Goal: Task Accomplishment & Management: Manage account settings

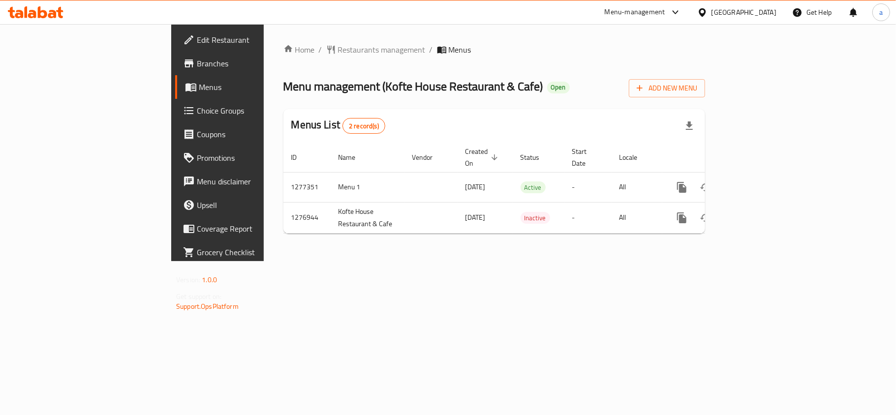
click at [46, 13] on icon at bounding box center [42, 12] width 9 height 12
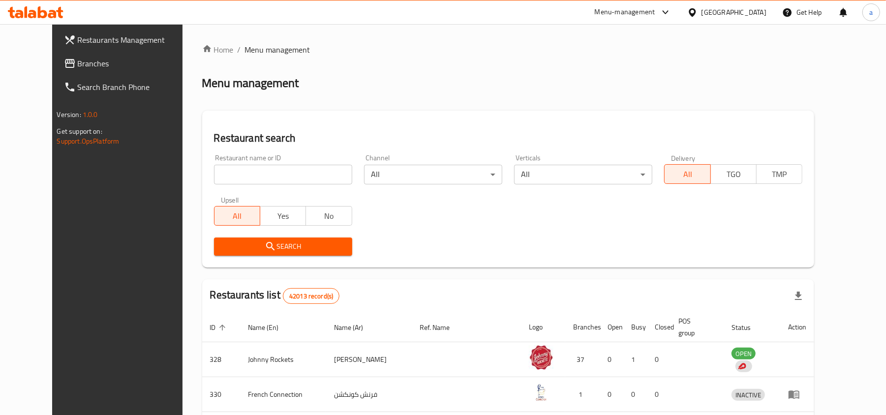
click at [91, 69] on span "Branches" at bounding box center [135, 64] width 115 height 12
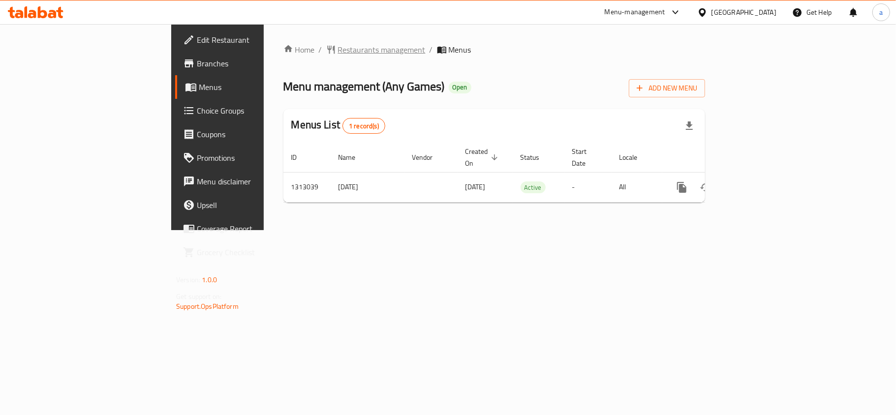
click at [338, 50] on span "Restaurants management" at bounding box center [382, 50] width 88 height 12
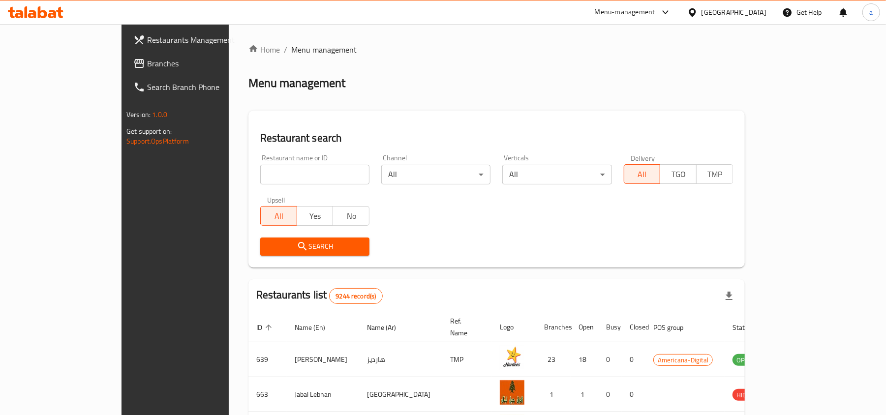
click at [753, 14] on div "Qatar" at bounding box center [733, 12] width 65 height 11
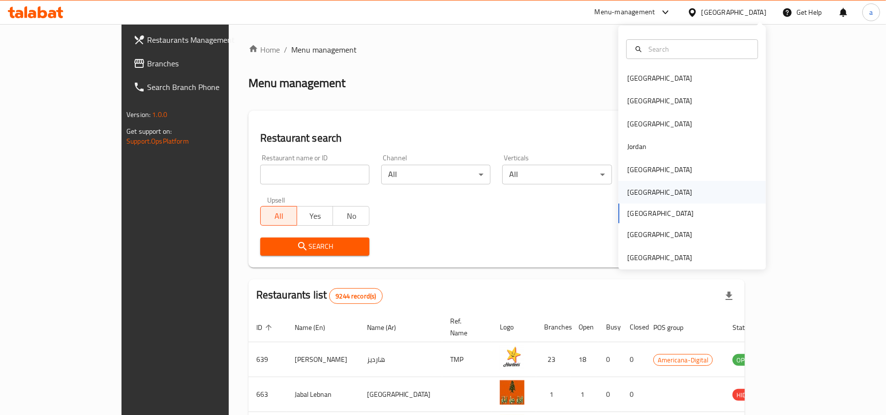
click at [636, 193] on div "Oman" at bounding box center [659, 192] width 81 height 23
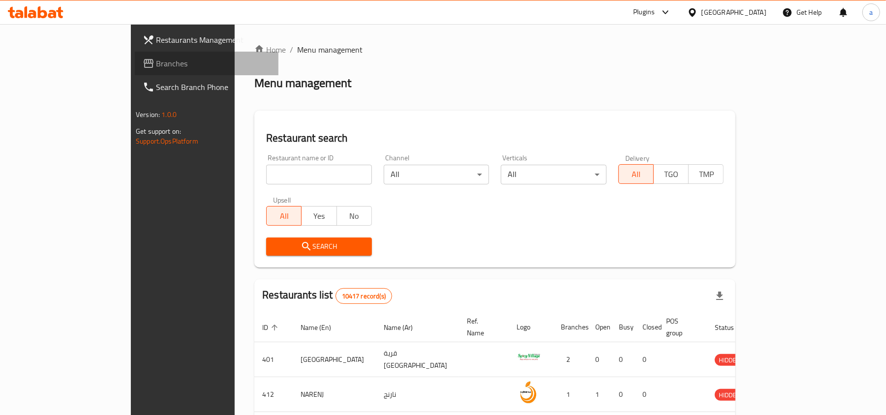
click at [156, 61] on span "Branches" at bounding box center [213, 64] width 115 height 12
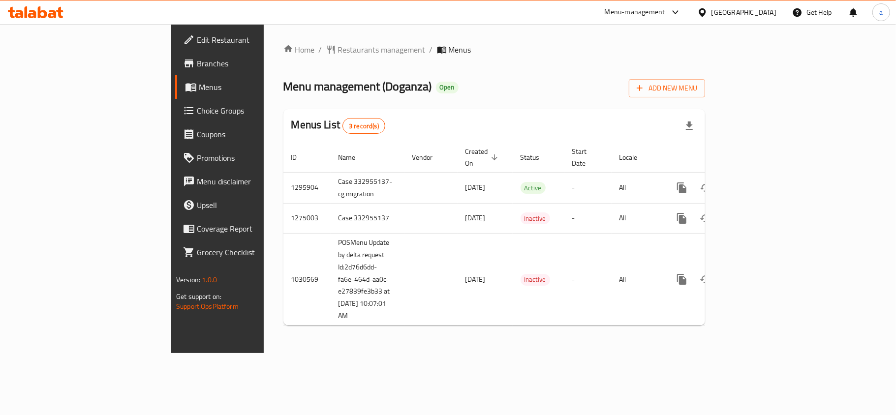
click at [197, 112] on span "Choice Groups" at bounding box center [255, 111] width 116 height 12
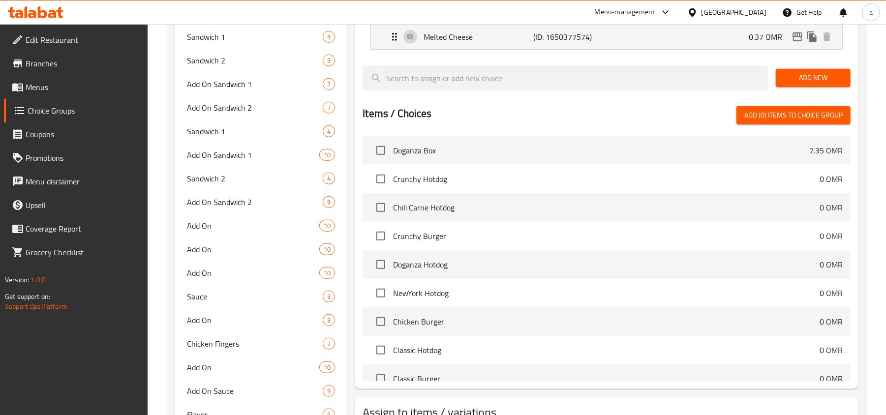
scroll to position [638, 0]
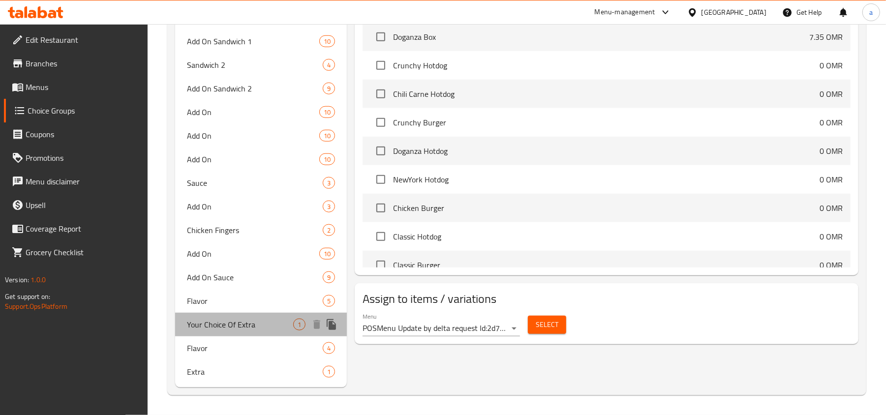
click at [217, 331] on span "Your Choice Of Extra" at bounding box center [240, 325] width 106 height 12
type input "Your Choice Of Extra"
type input "إختيارك من إضافة"
type input "1"
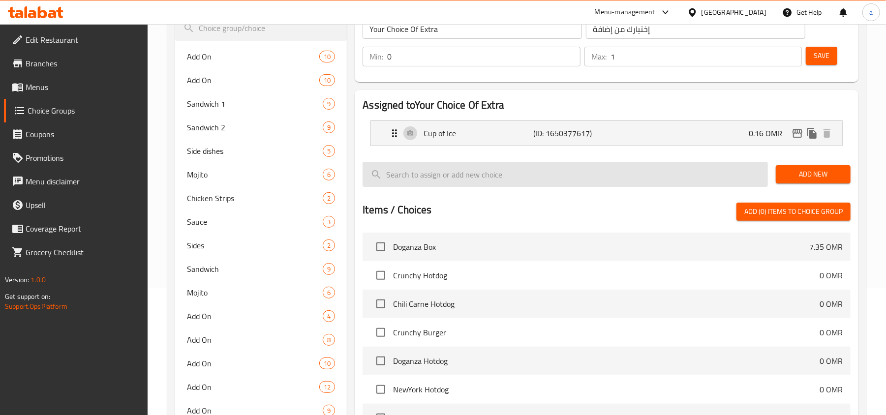
scroll to position [48, 0]
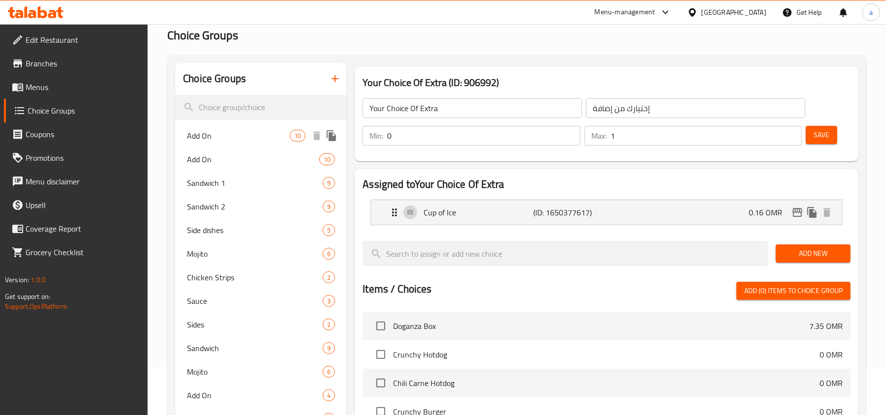
click at [236, 130] on span "Add On" at bounding box center [238, 136] width 103 height 12
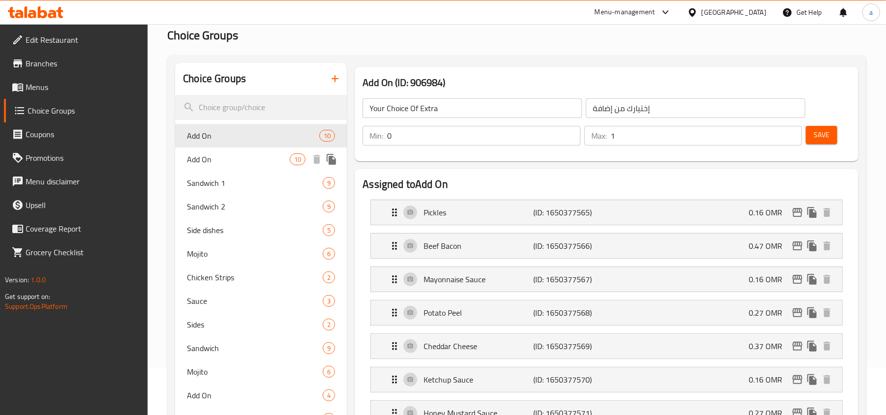
type input "Add On"
type input "إضافة"
type input "9"
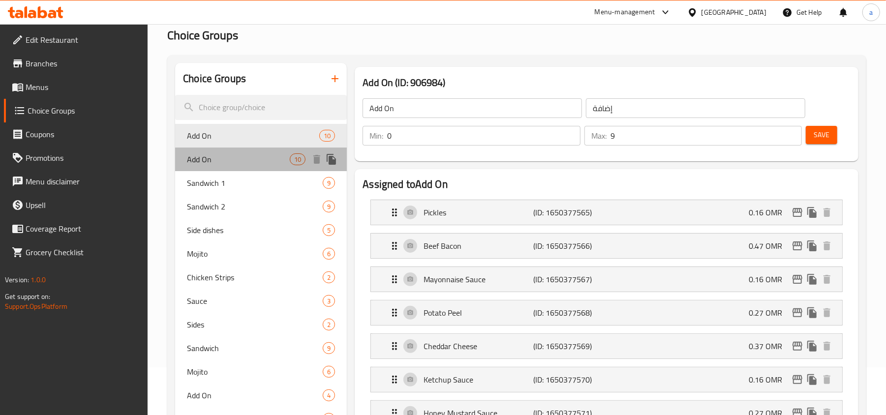
click at [223, 156] on span "Add On" at bounding box center [238, 159] width 103 height 12
type input "إضافة على"
type input "10"
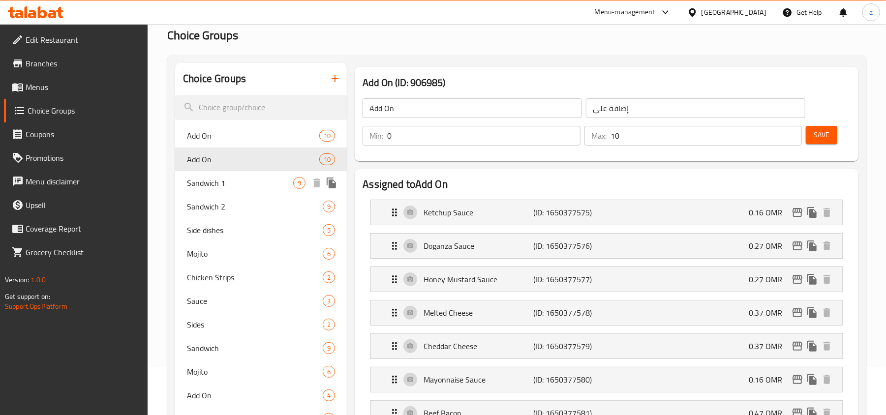
click at [233, 187] on span "Sandwich 1" at bounding box center [240, 183] width 106 height 12
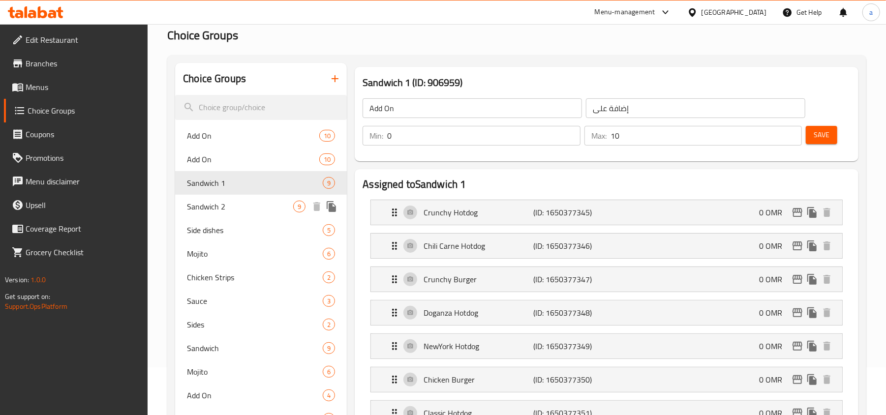
type input "Sandwich 1"
type input "سندويتش1"
type input "1"
click at [219, 209] on span "Sandwich 2" at bounding box center [240, 207] width 106 height 12
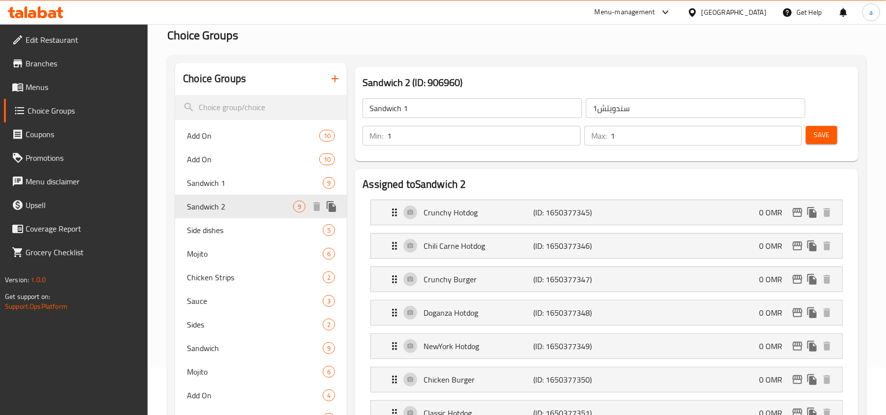
type input "Sandwich 2"
type input "ساندوتش 2"
click at [234, 231] on span "Side dishes" at bounding box center [240, 230] width 106 height 12
type input "Side dishes"
type input "الاطباق الجانبية"
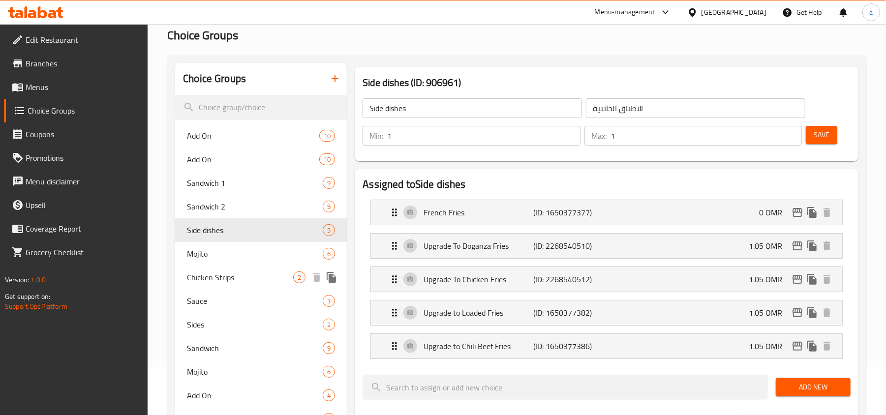
click at [232, 266] on div "Chicken Strips 2" at bounding box center [261, 278] width 172 height 24
type input "Chicken Strips"
type input "شرائح الدجاج"
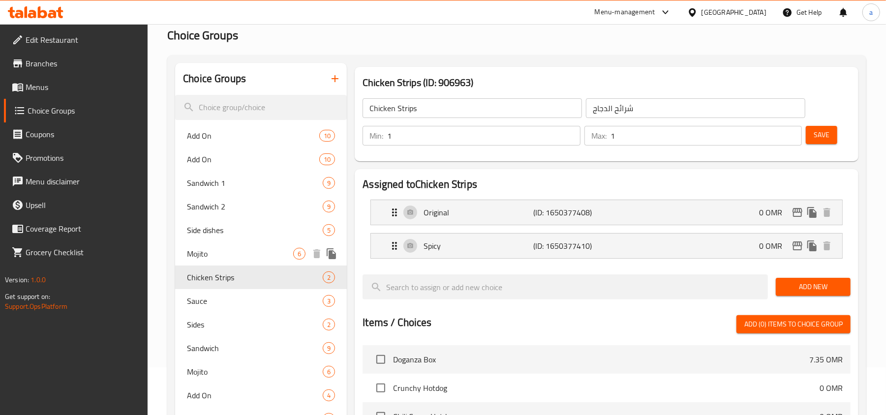
click at [227, 246] on div "Mojito 6" at bounding box center [261, 254] width 172 height 24
type input "Mojito"
type input "المهيتو"
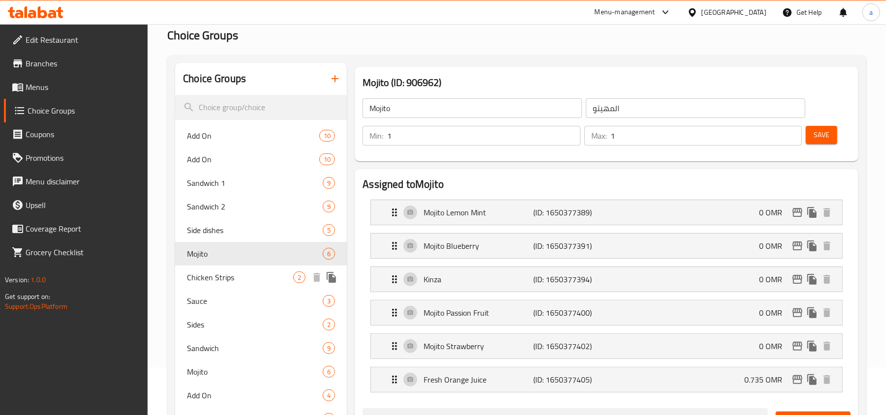
click at [176, 273] on div "Chicken Strips 2" at bounding box center [261, 278] width 172 height 24
type input "Chicken Strips"
type input "شرائح الدجاج"
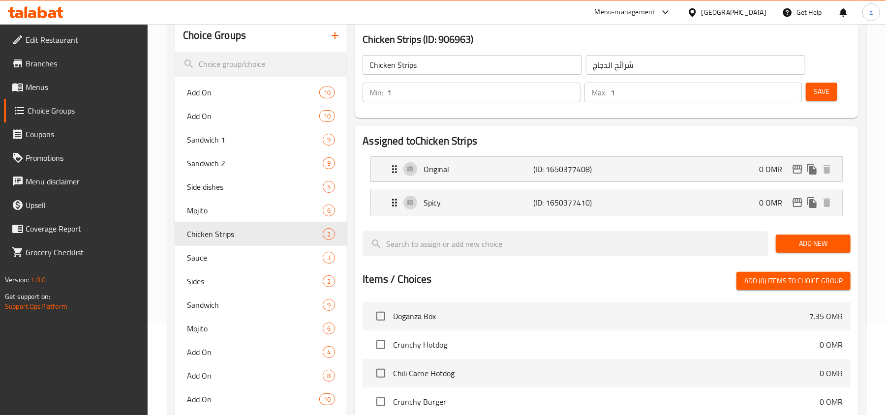
scroll to position [113, 0]
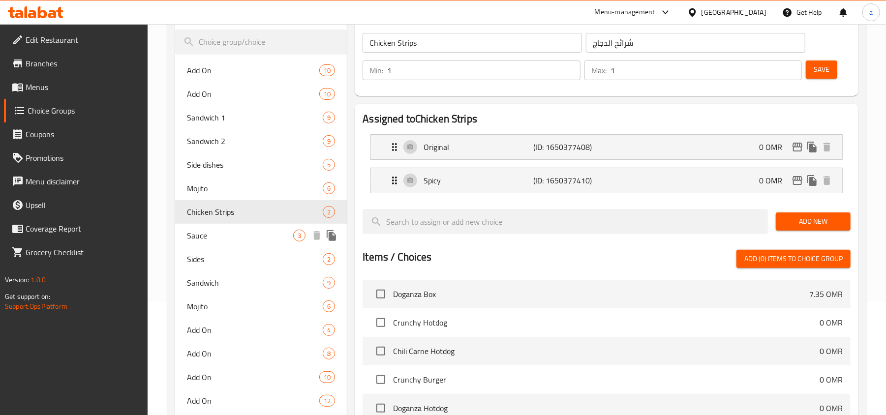
click at [213, 234] on span "Sauce" at bounding box center [240, 236] width 106 height 12
type input "Sauce"
type input "صوص"
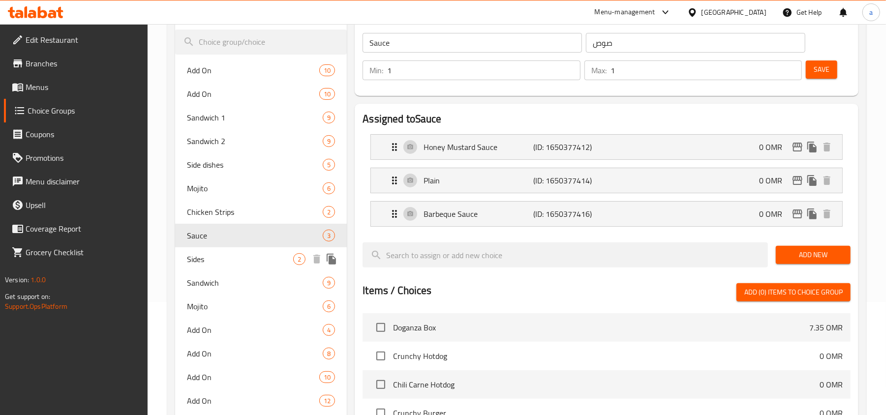
click at [216, 260] on span "Sides" at bounding box center [240, 259] width 106 height 12
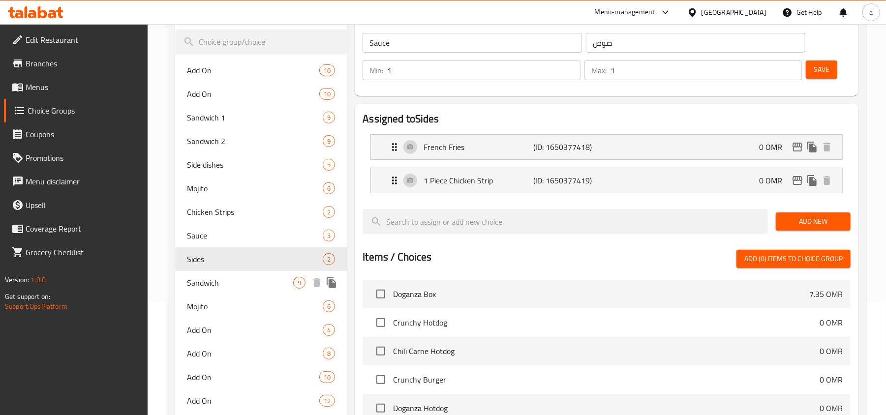
type input "Sides"
type input "الاختيارات الجانبية"
type input "2"
click at [216, 291] on div "Sandwich 9" at bounding box center [261, 283] width 172 height 24
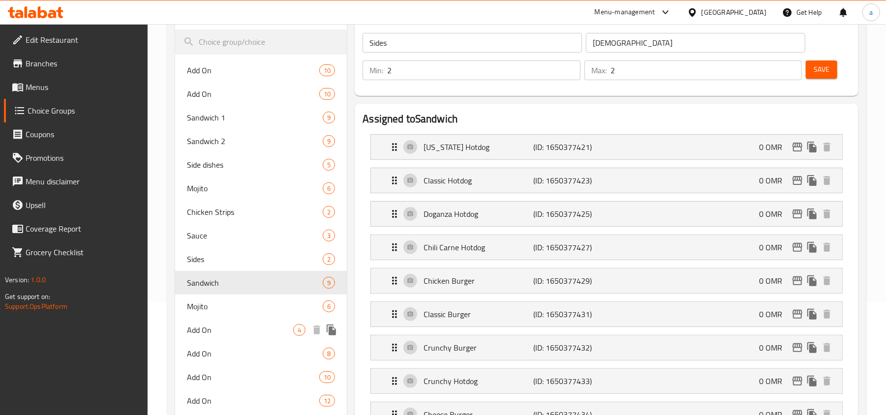
type input "Sandwich"
type input "الساندوتش"
type input "1"
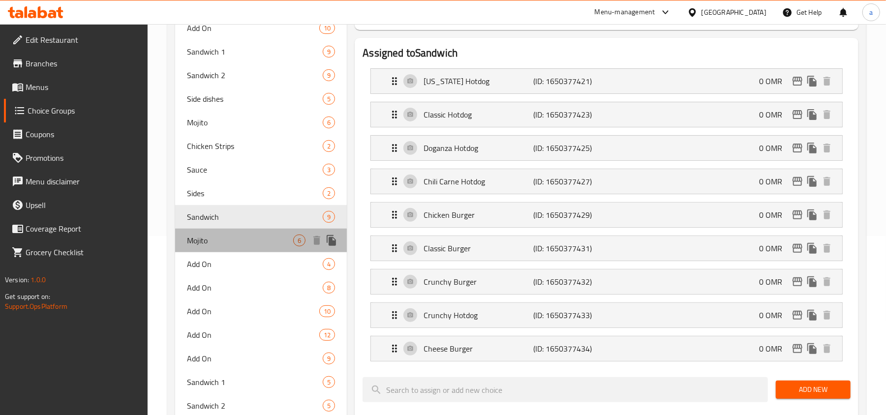
click at [219, 241] on span "Mojito" at bounding box center [240, 241] width 106 height 12
type input "Mojito"
type input "مهيتو"
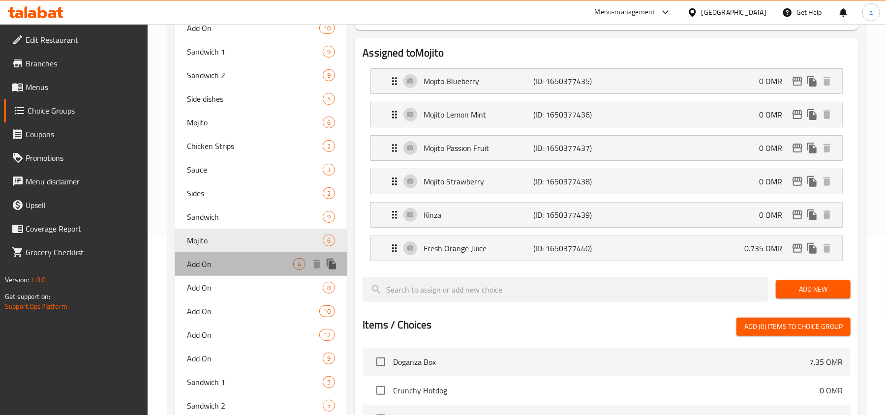
click at [215, 258] on span "Add On" at bounding box center [240, 264] width 106 height 12
type input "Add On"
type input "إضافة"
type input "0"
type input "4"
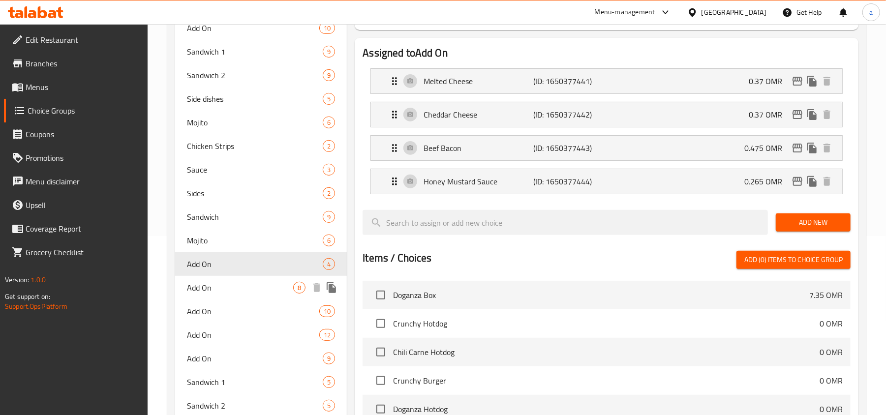
click at [218, 286] on span "Add On" at bounding box center [240, 288] width 106 height 12
type input "Add On"
type input "8"
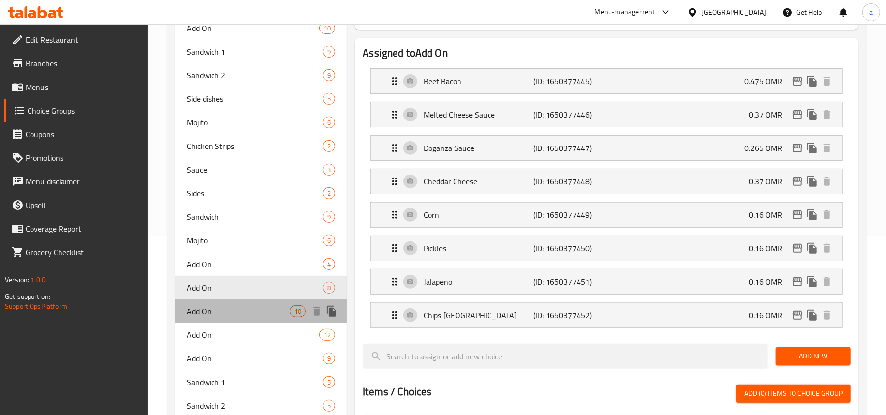
click at [216, 309] on span "Add On" at bounding box center [238, 311] width 103 height 12
type input "Add On"
type input "إضافة على"
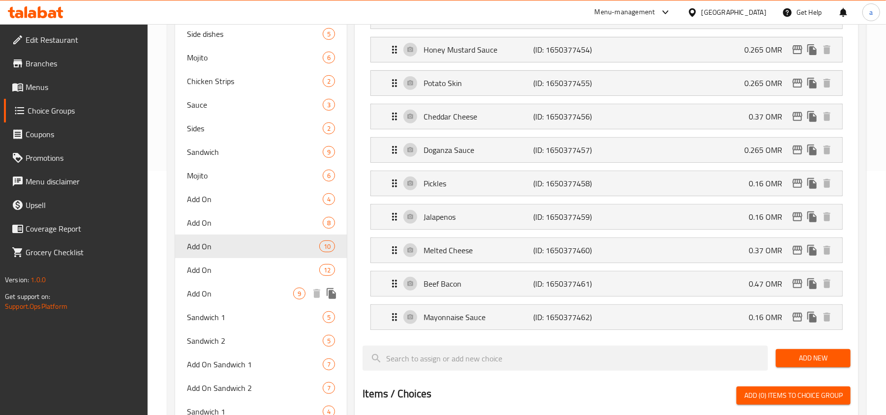
scroll to position [244, 0]
click at [215, 264] on span "Add On" at bounding box center [238, 270] width 103 height 12
type input "12"
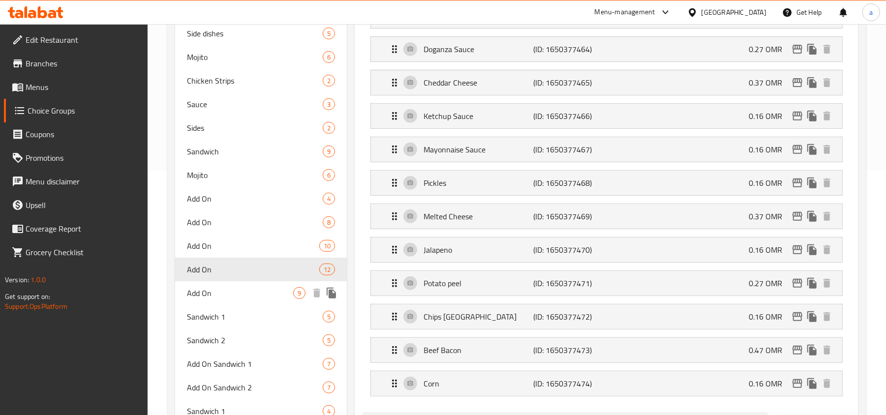
click at [216, 292] on span "Add On" at bounding box center [240, 293] width 106 height 12
type input "Add On"
type input "9"
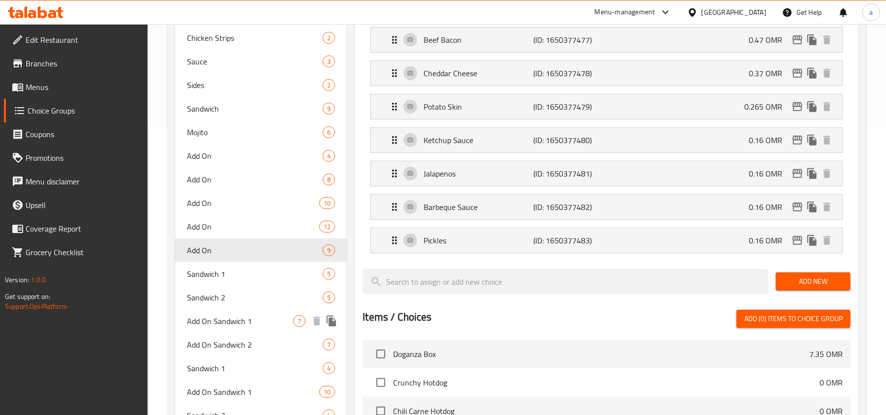
scroll to position [310, 0]
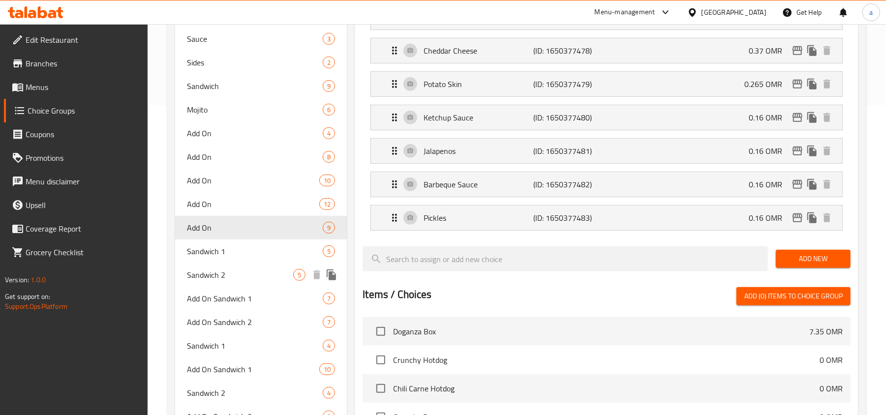
drag, startPoint x: 213, startPoint y: 252, endPoint x: 259, endPoint y: 294, distance: 62.0
click at [213, 251] on span "Sandwich 1" at bounding box center [255, 251] width 136 height 12
type input "Sandwich 1"
type input "ساندويتش 1"
type input "1"
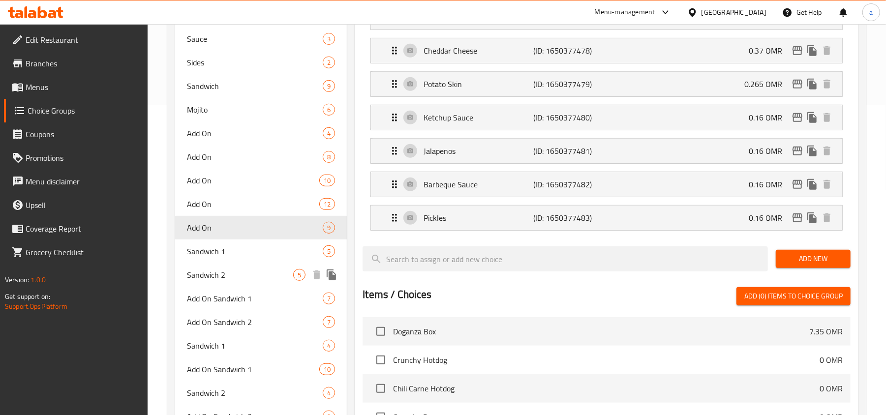
type input "1"
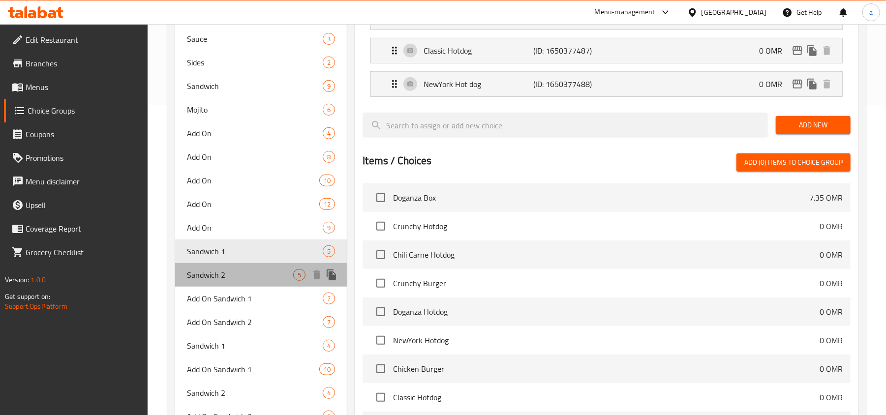
click at [235, 275] on span "Sandwich 2" at bounding box center [240, 275] width 106 height 12
type input "Sandwich 2"
type input "ساندويتش 2"
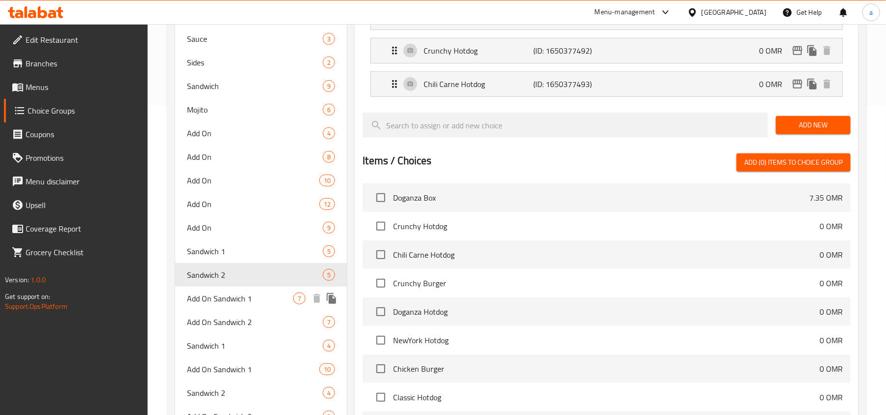
click at [236, 293] on span "Add On Sandwich 1" at bounding box center [240, 299] width 106 height 12
type input "Add On Sandwich 1"
type input "إضافة على ساندويتش 1"
type input "0"
type input "7"
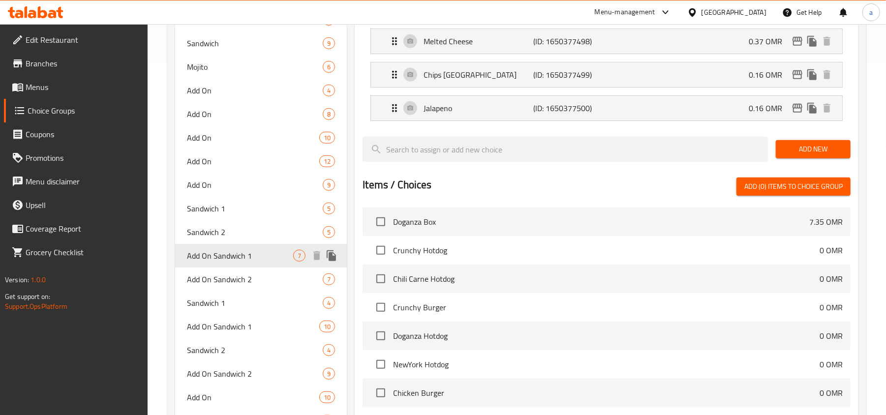
scroll to position [376, 0]
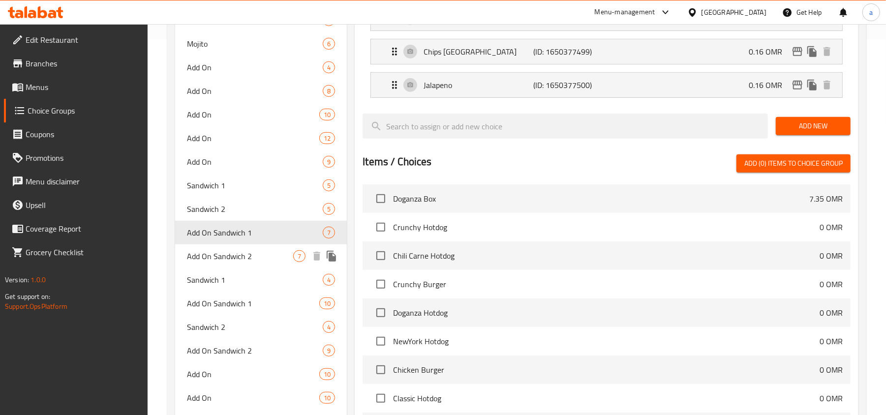
click at [230, 262] on span "Add On Sandwich 2" at bounding box center [240, 256] width 106 height 12
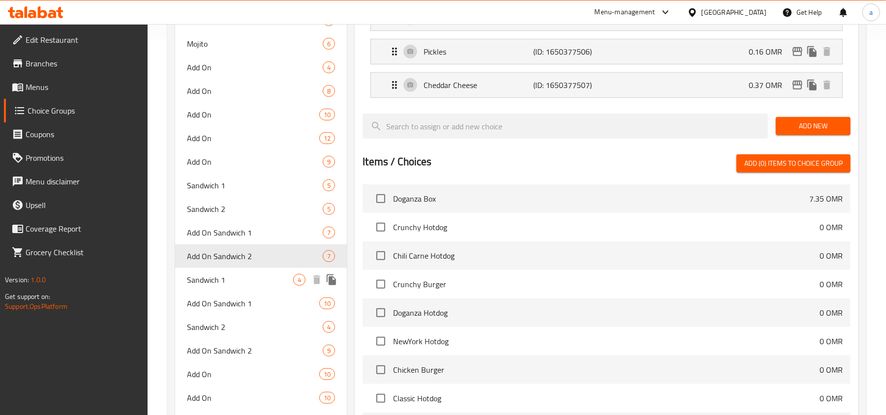
type input "Add On Sandwich 2"
type input "إضافة على ساندويتش 2"
click at [224, 269] on div "Sandwich 1 4" at bounding box center [261, 280] width 172 height 24
type input "Sandwich 1"
type input "ساندويتش 1"
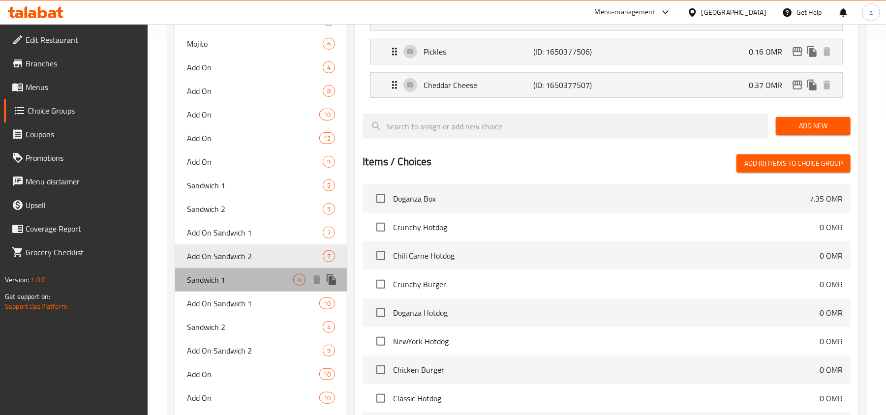
type input "1"
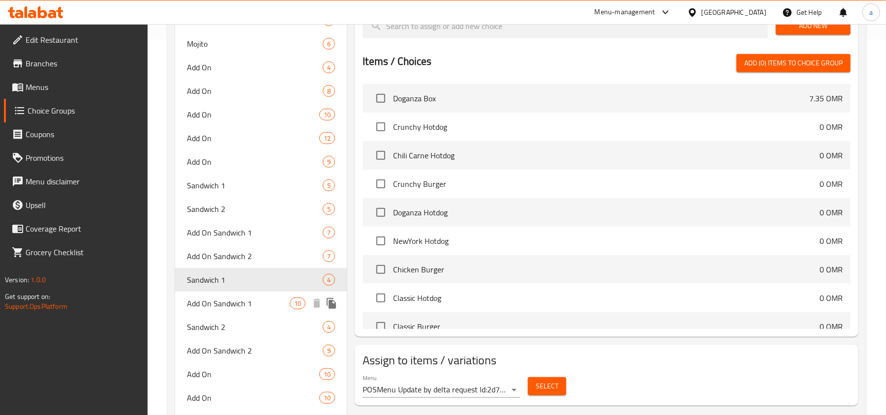
click at [234, 302] on span "Add On Sandwich 1" at bounding box center [238, 304] width 103 height 12
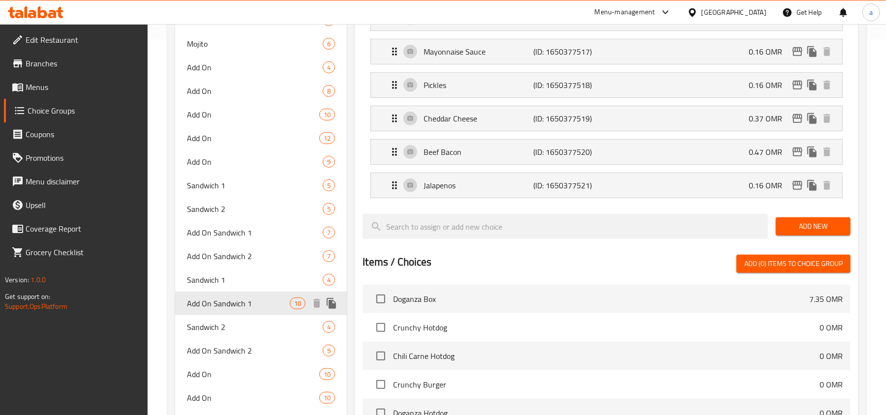
type input "Add On Sandwich 1"
type input "إضافة على ساندويتش 1"
type input "0"
type input "10"
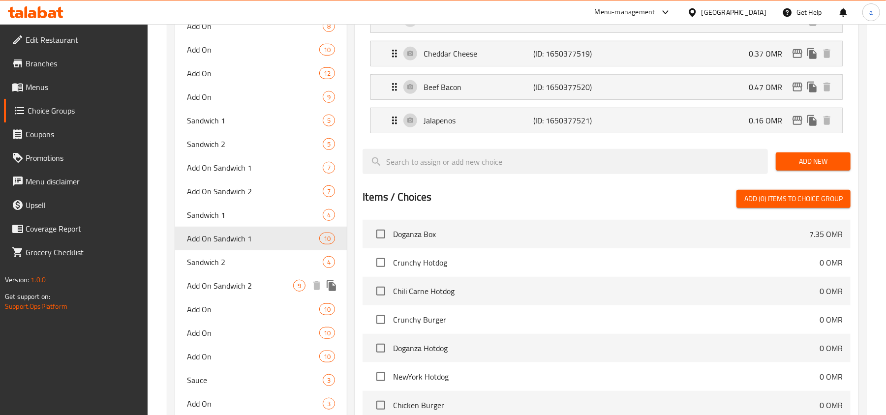
scroll to position [441, 0]
click at [226, 258] on span "Sandwich 2" at bounding box center [240, 262] width 106 height 12
type input "Sandwich 2"
type input "ساندويتش 2"
type input "1"
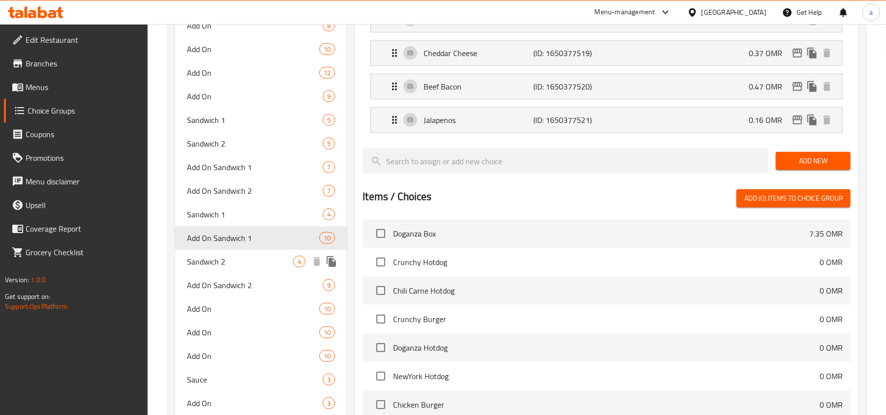
type input "1"
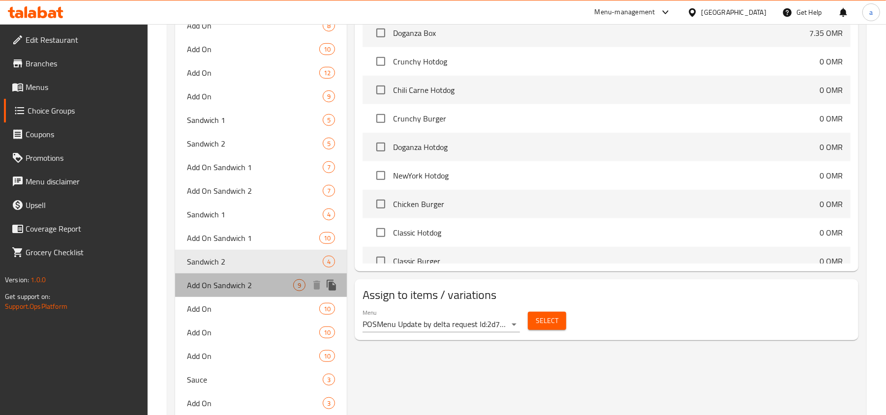
click at [243, 285] on span "Add On Sandwich 2" at bounding box center [240, 285] width 106 height 12
type input "Add On Sandwich 2"
type input "إضافة على ساندويتش 2"
type input "0"
type input "9"
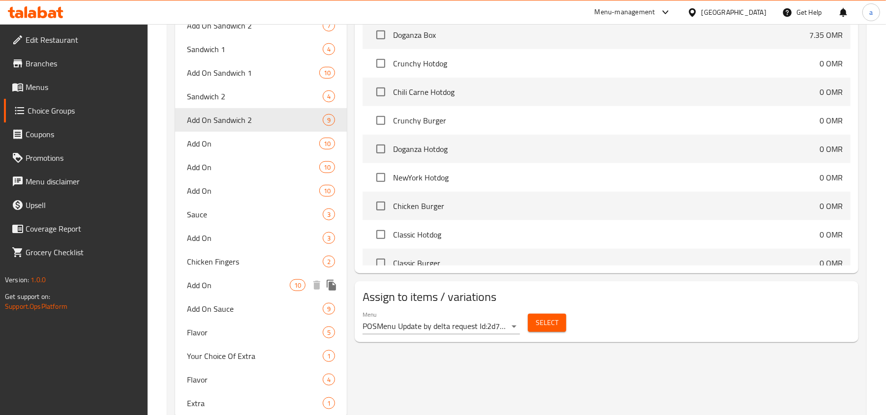
scroll to position [638, 0]
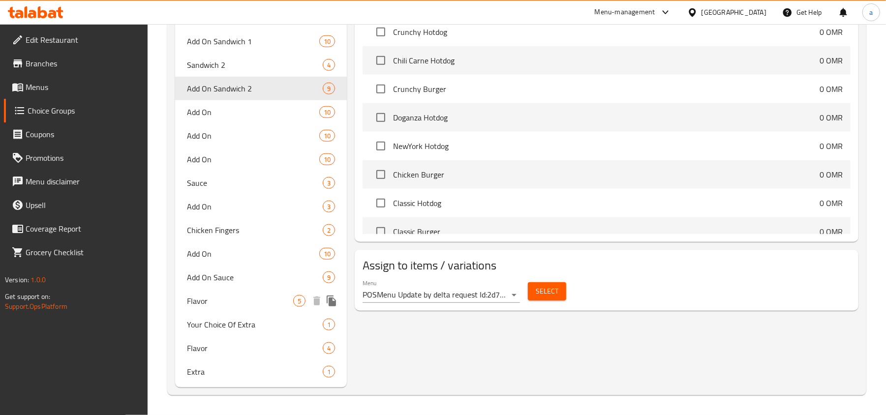
click at [212, 293] on div "Flavor 5" at bounding box center [261, 301] width 172 height 24
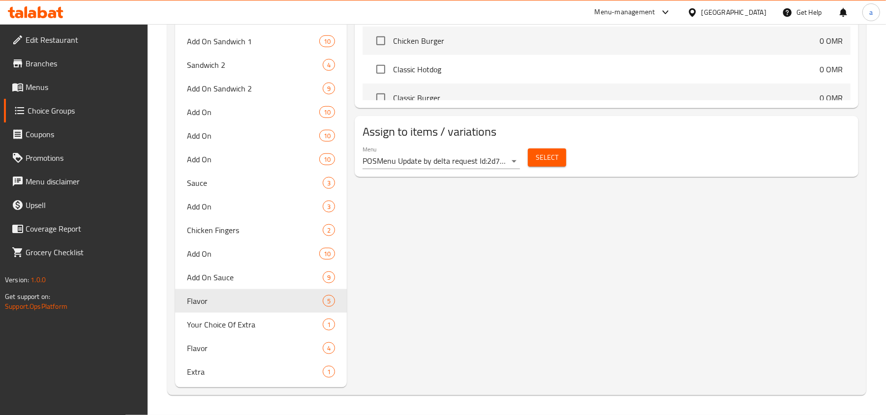
type input "Flavor"
type input "نكهة"
type input "1"
click at [241, 333] on div "Your Choice Of Extra 1" at bounding box center [261, 325] width 172 height 24
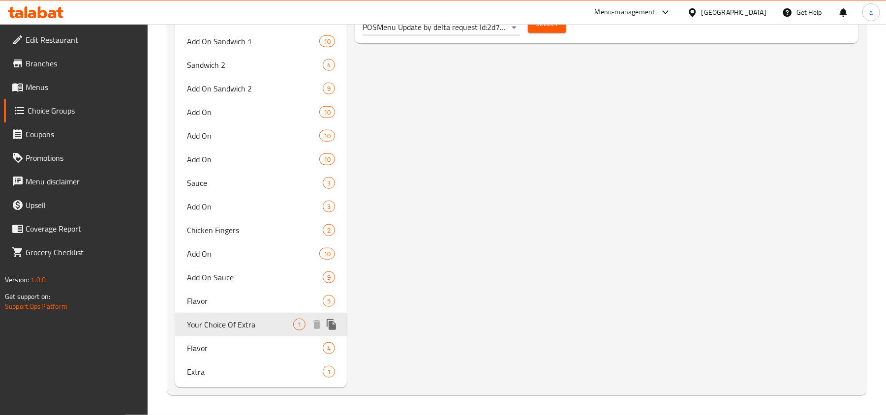
type input "Your Choice Of Extra"
type input "إختيارك من إضافة"
type input "0"
click at [206, 378] on div "Extra 1" at bounding box center [261, 372] width 172 height 24
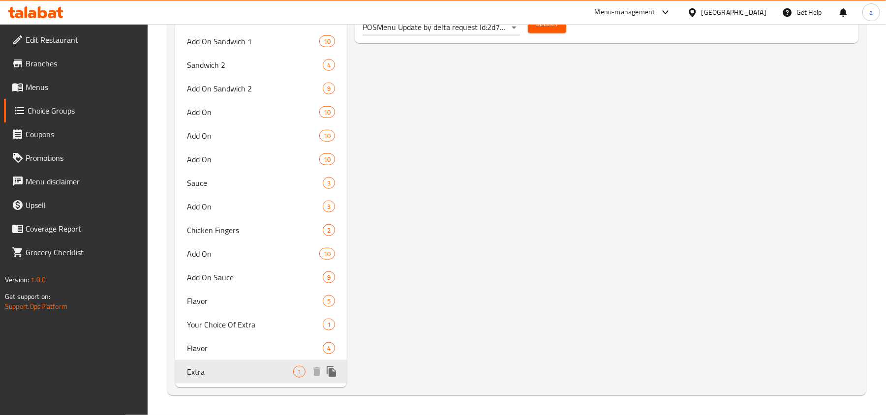
type input "Extra"
type input "إضافة"
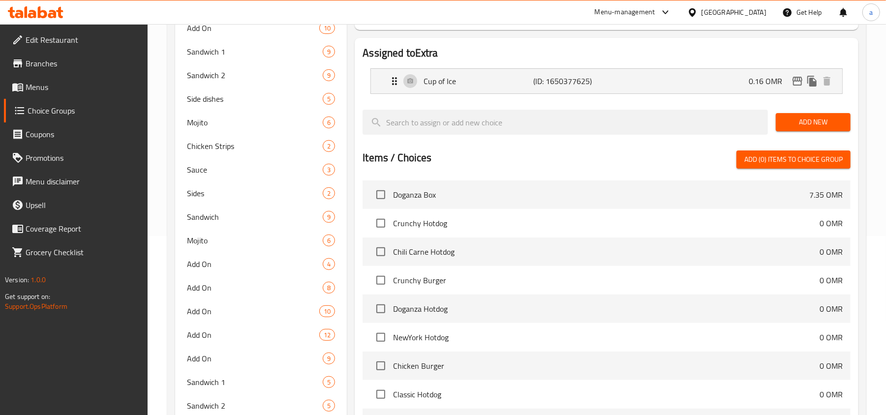
scroll to position [0, 0]
